Goal: Information Seeking & Learning: Learn about a topic

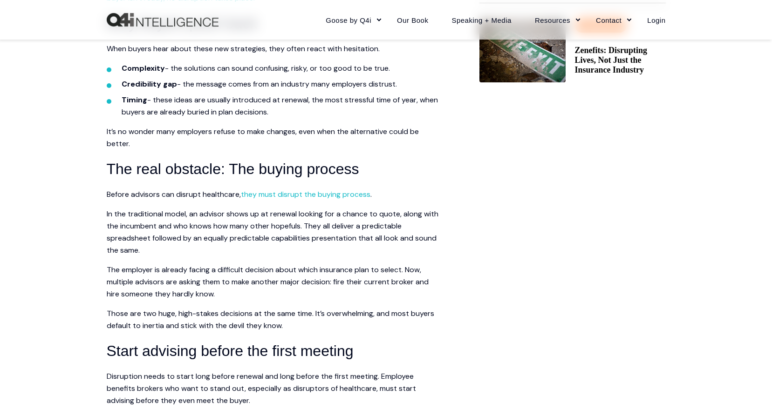
scroll to position [606, 0]
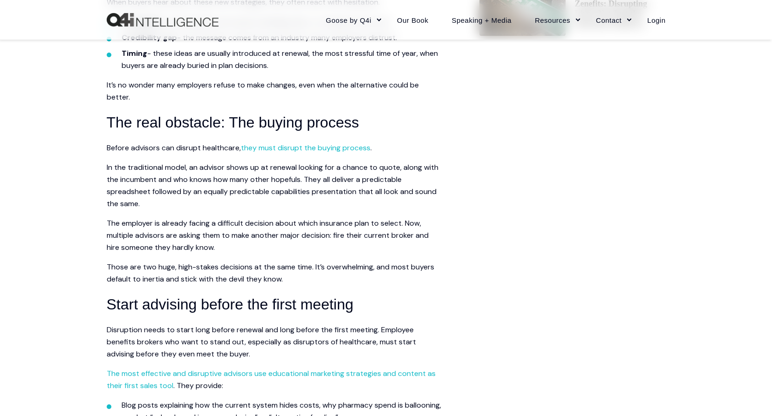
drag, startPoint x: 311, startPoint y: 255, endPoint x: 514, endPoint y: 274, distance: 204.5
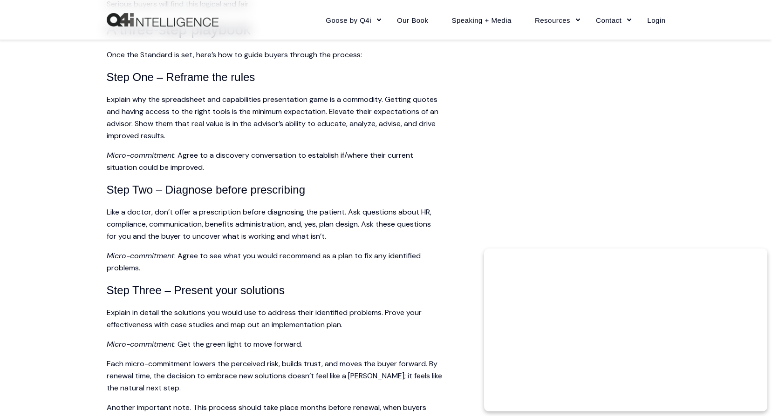
scroll to position [1630, 0]
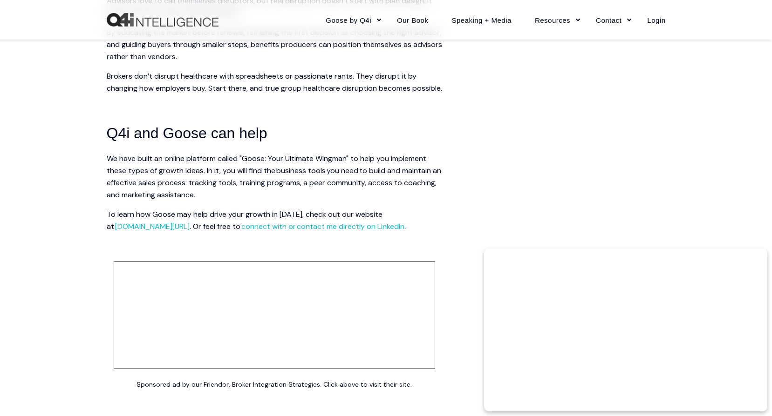
scroll to position [2100, 0]
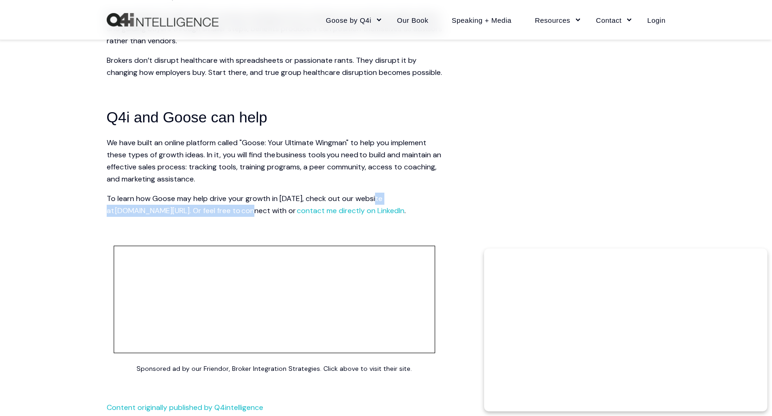
drag, startPoint x: 395, startPoint y: 224, endPoint x: 244, endPoint y: 235, distance: 150.8
click at [244, 217] on p "To learn how Goose may help drive your growth in [DATE], check out our website …" at bounding box center [274, 205] width 335 height 24
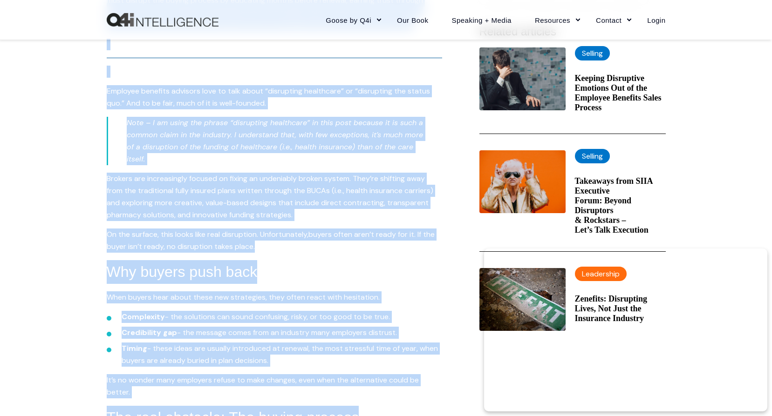
scroll to position [0, 0]
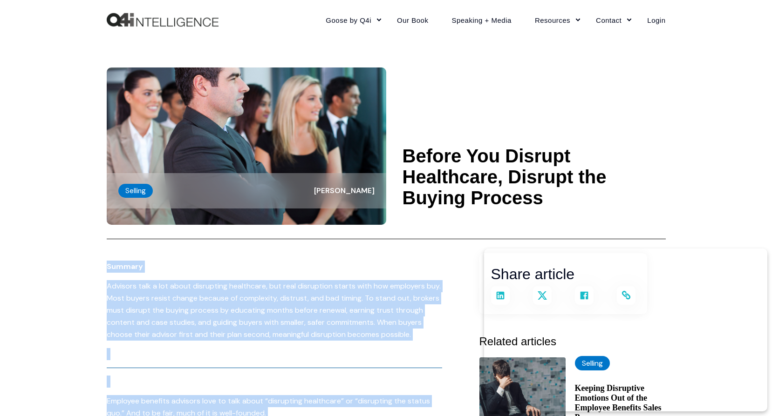
drag, startPoint x: 297, startPoint y: 330, endPoint x: 108, endPoint y: 266, distance: 199.5
copy span "Loremip Dolorsit amet c adi elits doeiusmodt incididunt, utl etdo magnaaliqu en…"
click at [431, 79] on header "Selling [PERSON_NAME] Before You Disrupt Healthcare, Disrupt the Buying Process" at bounding box center [386, 140] width 559 height 200
